Goal: Transaction & Acquisition: Purchase product/service

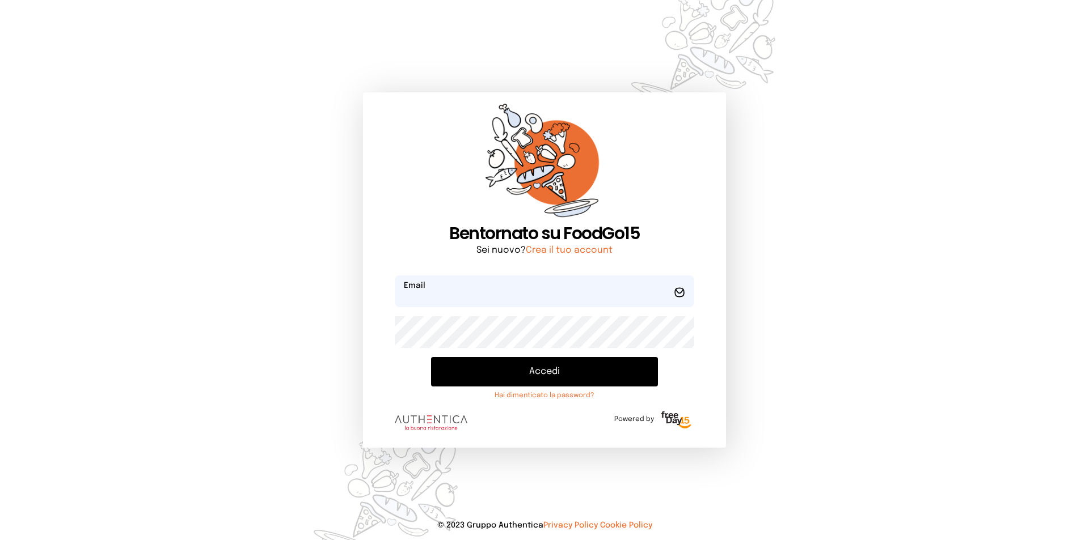
type input "**********"
click at [535, 368] on button "Accedi" at bounding box center [544, 371] width 227 height 29
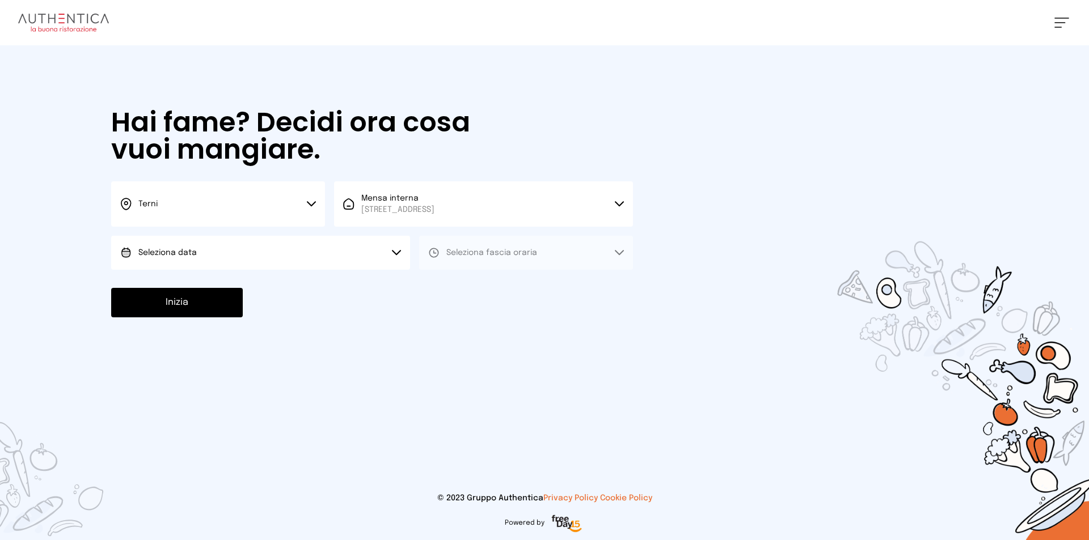
click at [275, 257] on button "Seleziona data" at bounding box center [260, 253] width 299 height 34
click at [278, 274] on li "[DATE], [DATE]" at bounding box center [260, 284] width 299 height 29
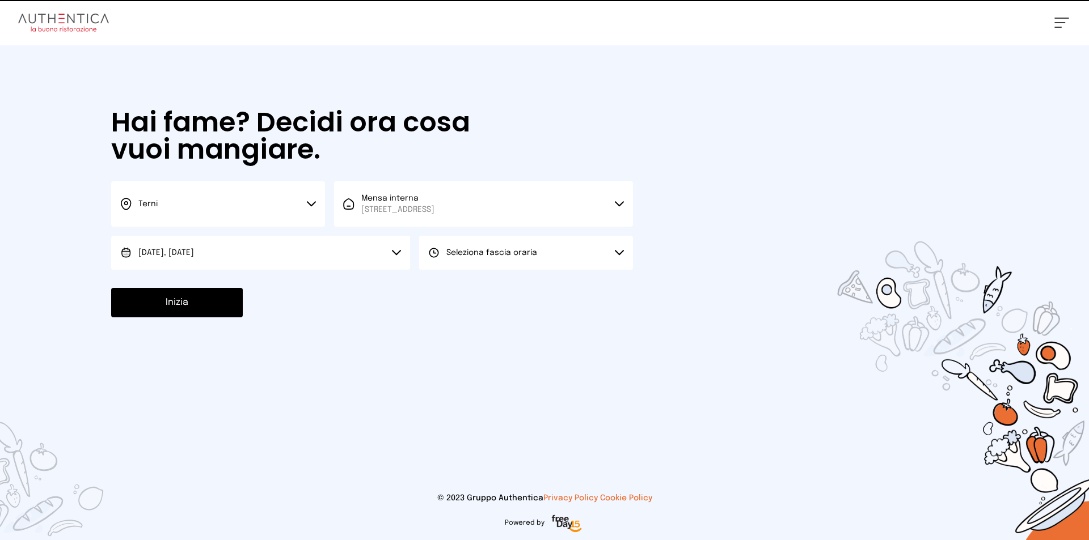
click at [454, 259] on button "Seleziona fascia oraria" at bounding box center [526, 253] width 214 height 34
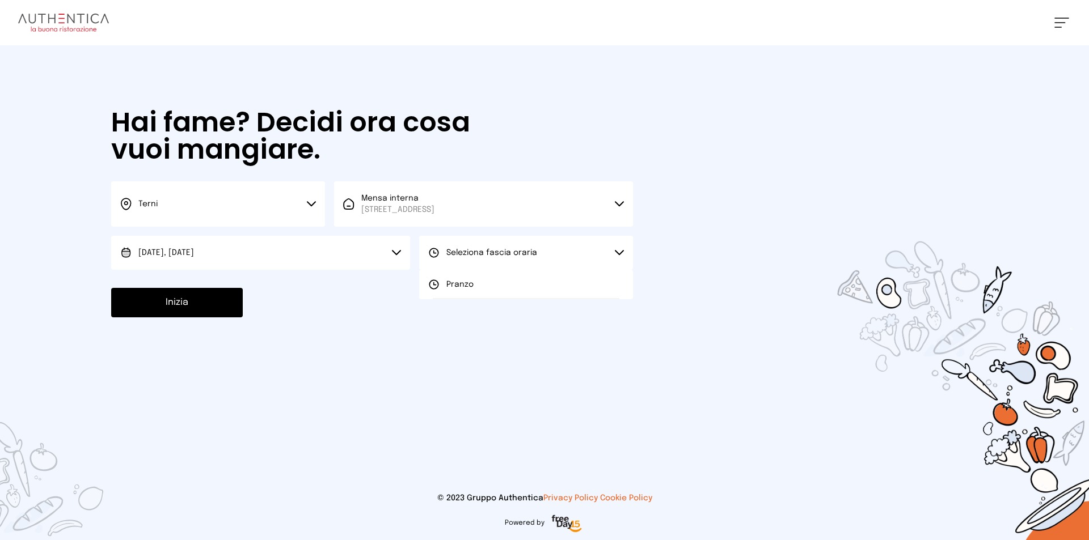
click at [452, 269] on button "Seleziona fascia oraria" at bounding box center [526, 253] width 214 height 34
click at [452, 247] on span "Seleziona fascia oraria" at bounding box center [491, 252] width 91 height 11
click at [452, 285] on span "Pranzo" at bounding box center [459, 284] width 27 height 11
click at [172, 291] on button "Inizia" at bounding box center [177, 302] width 132 height 29
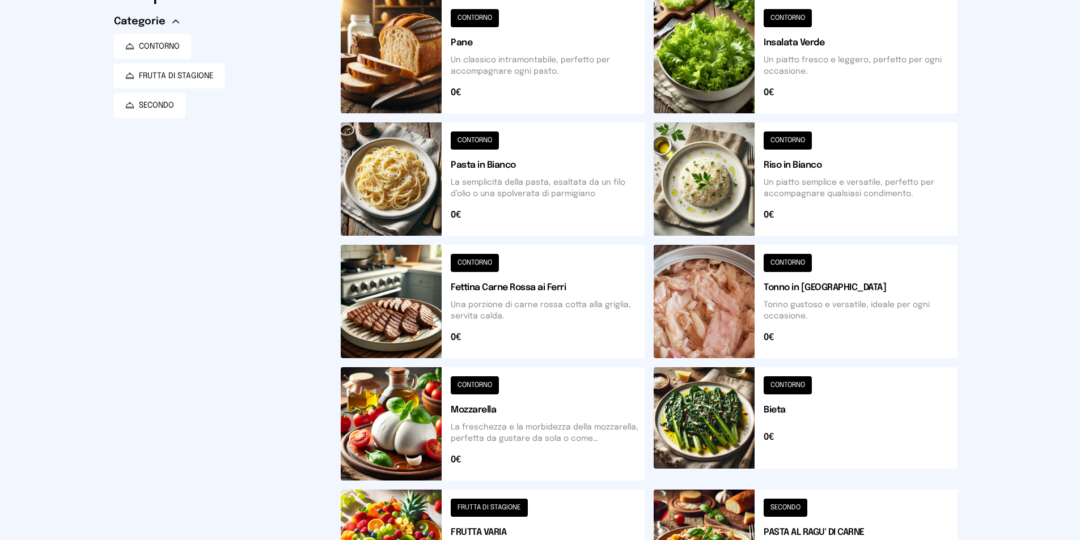
scroll to position [170, 0]
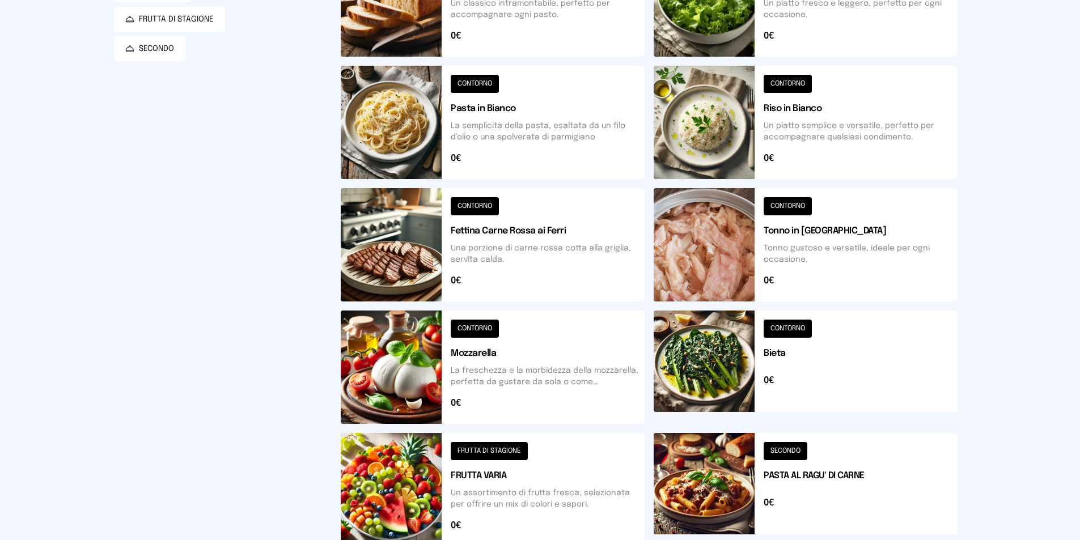
click at [758, 134] on button at bounding box center [806, 122] width 304 height 113
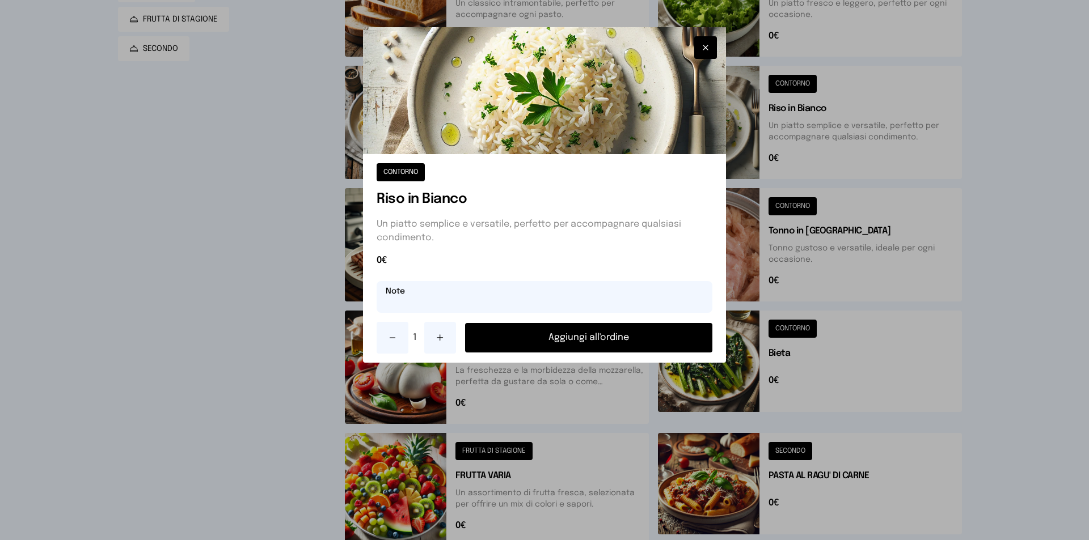
click at [556, 294] on input "text" at bounding box center [544, 297] width 336 height 32
type input "**********"
click at [624, 331] on button "Aggiungi all'ordine" at bounding box center [588, 337] width 247 height 29
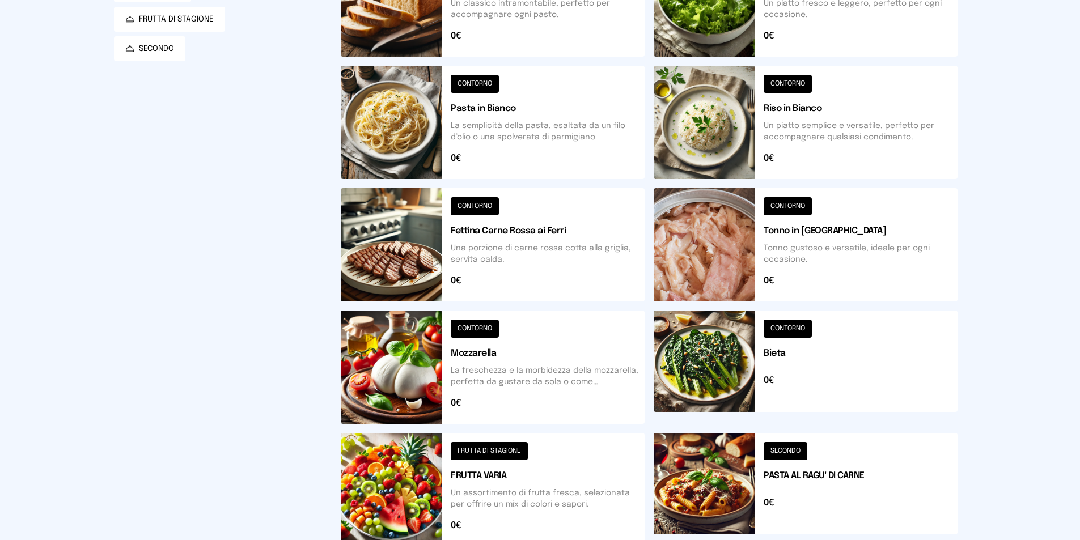
click at [743, 242] on button at bounding box center [806, 244] width 304 height 113
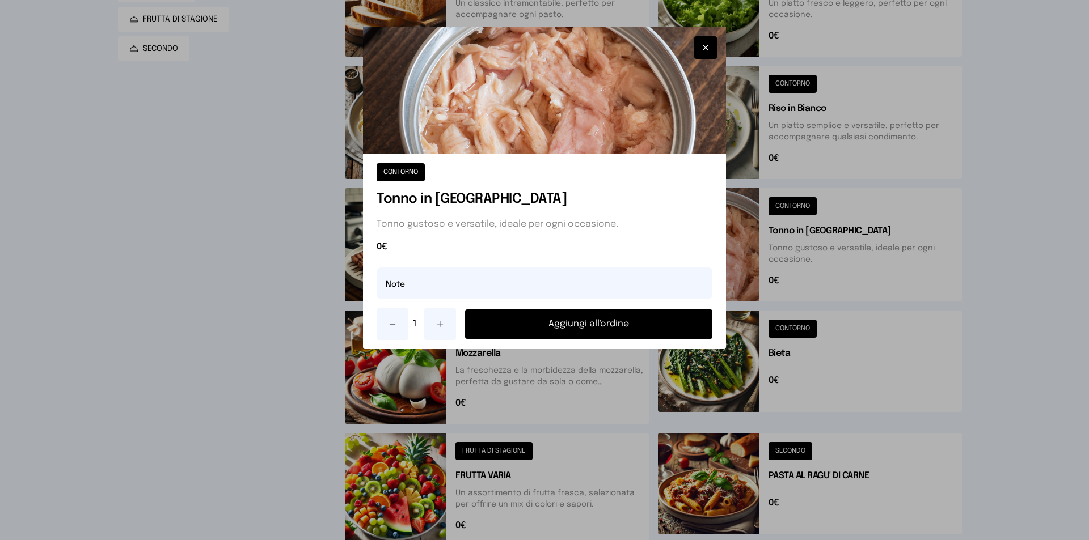
click at [632, 314] on button "Aggiungi all'ordine" at bounding box center [588, 324] width 247 height 29
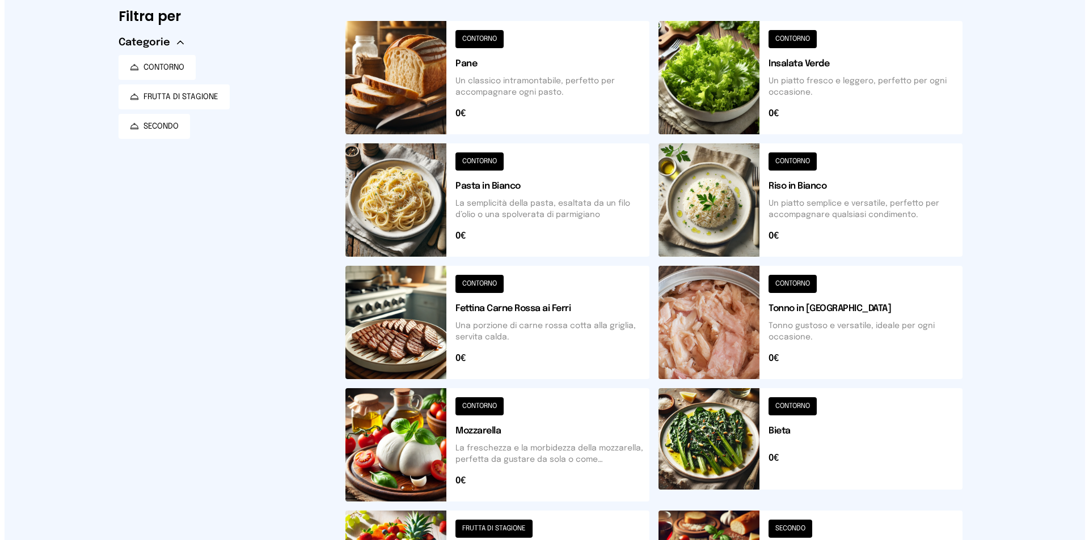
scroll to position [0, 0]
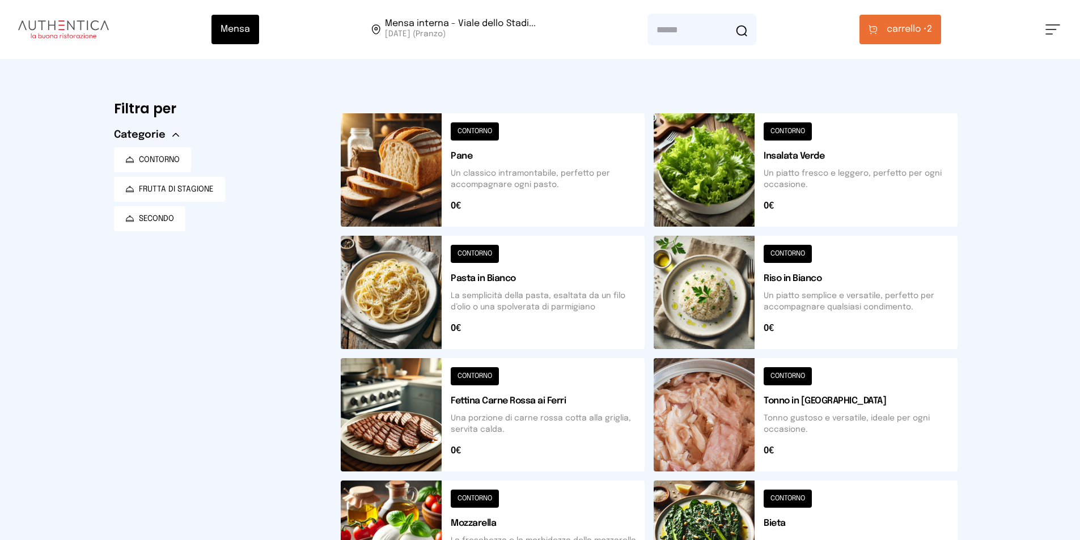
click at [932, 33] on span "carrello • 2" at bounding box center [909, 30] width 45 height 14
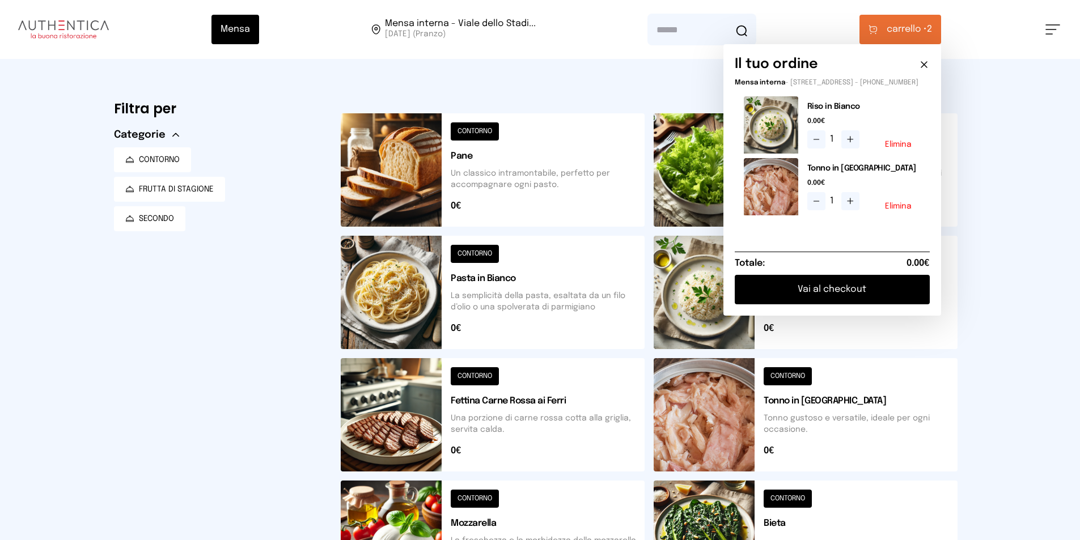
click at [839, 291] on button "Vai al checkout" at bounding box center [832, 289] width 195 height 29
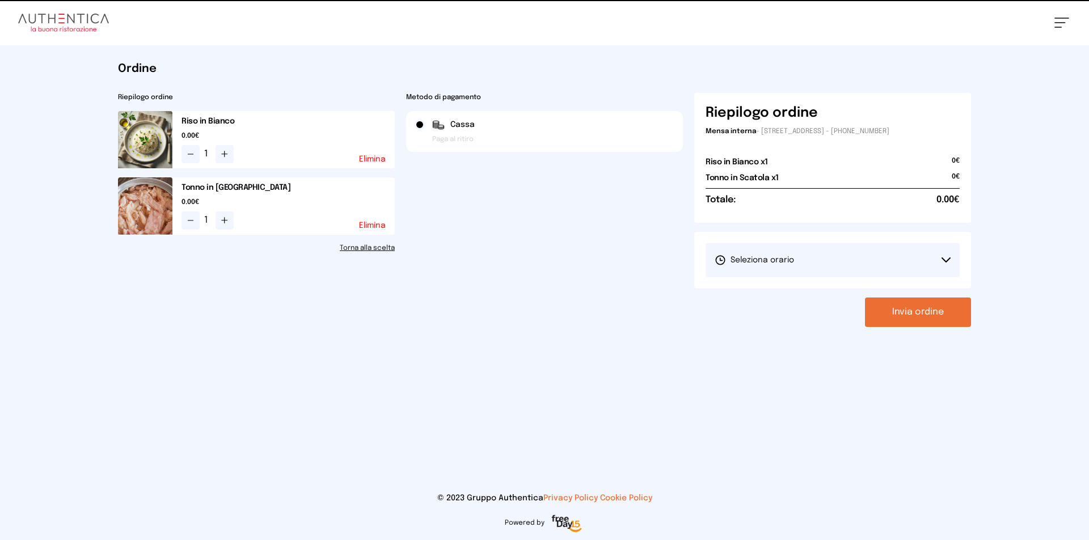
click at [810, 279] on div "[PERSON_NAME] il turno 1° Turno (13:00 - 15:00)" at bounding box center [832, 260] width 277 height 57
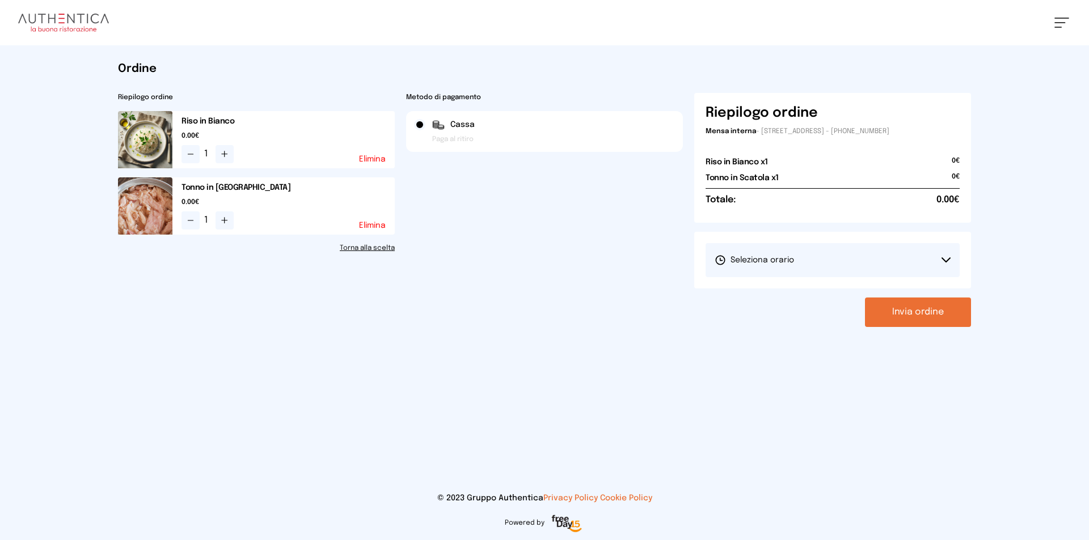
click at [814, 253] on button "Seleziona orario" at bounding box center [832, 260] width 254 height 34
click at [781, 291] on span "1° Turno (13:00 - 15:00)" at bounding box center [757, 291] width 86 height 11
click at [936, 308] on button "Invia ordine" at bounding box center [918, 312] width 106 height 29
